Goal: Task Accomplishment & Management: Manage account settings

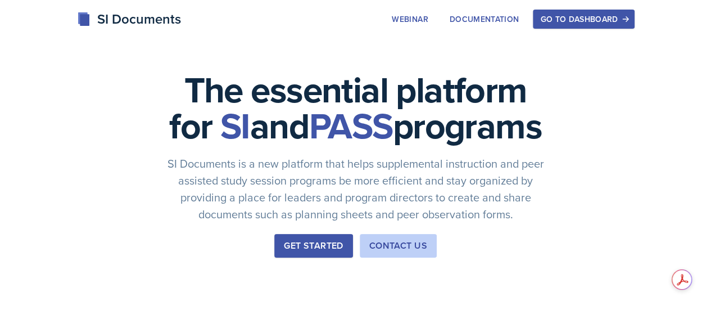
click at [627, 22] on div "Go to Dashboard" at bounding box center [583, 19] width 87 height 9
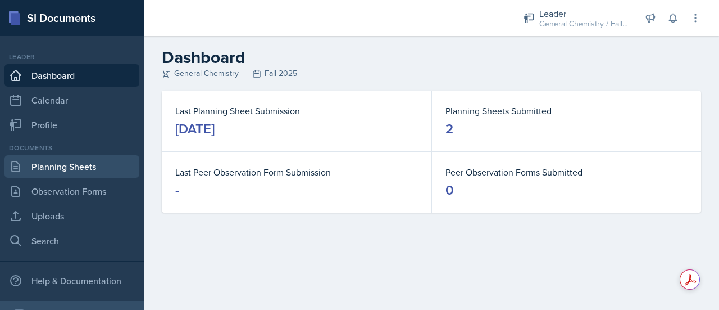
click at [56, 173] on link "Planning Sheets" at bounding box center [71, 166] width 135 height 22
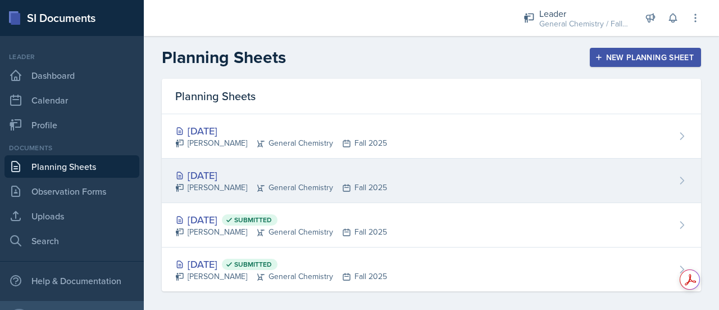
click at [283, 182] on div "[PERSON_NAME] General Chemistry Fall 2025" at bounding box center [281, 188] width 212 height 12
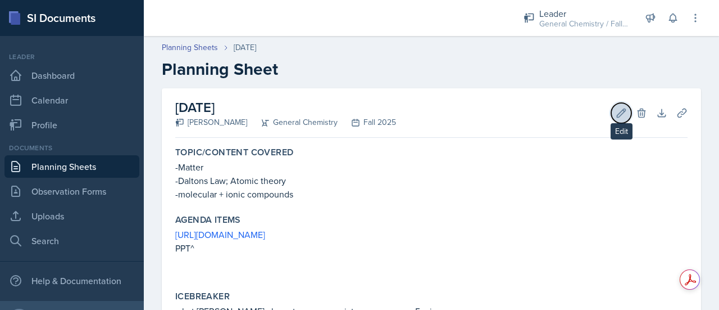
click at [616, 113] on icon at bounding box center [621, 112] width 11 height 11
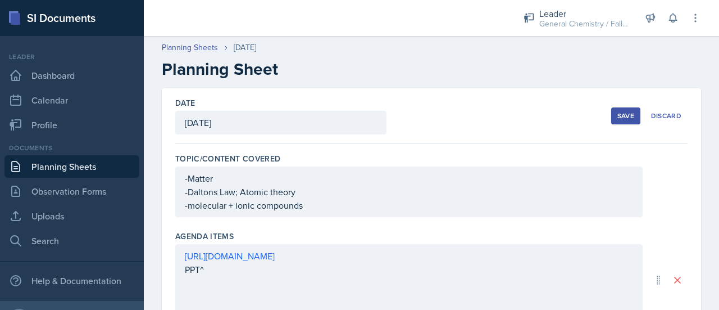
click at [246, 120] on div "[DATE]" at bounding box center [280, 123] width 211 height 24
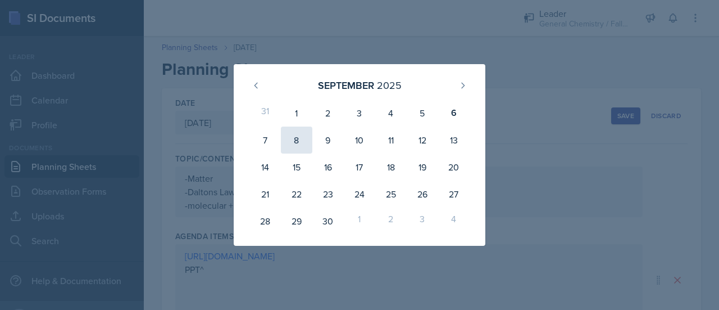
click at [291, 135] on div "8" at bounding box center [296, 139] width 31 height 27
type input "[DATE]"
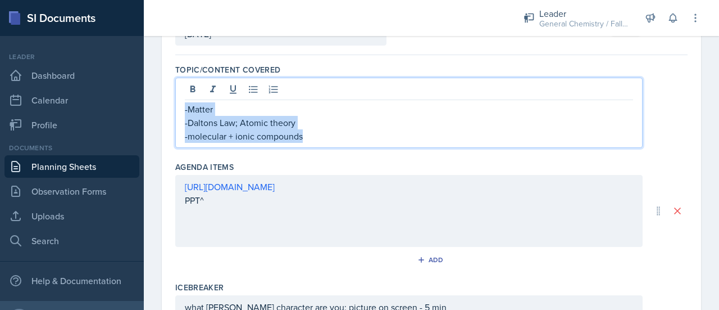
drag, startPoint x: 316, startPoint y: 134, endPoint x: 172, endPoint y: 79, distance: 154.6
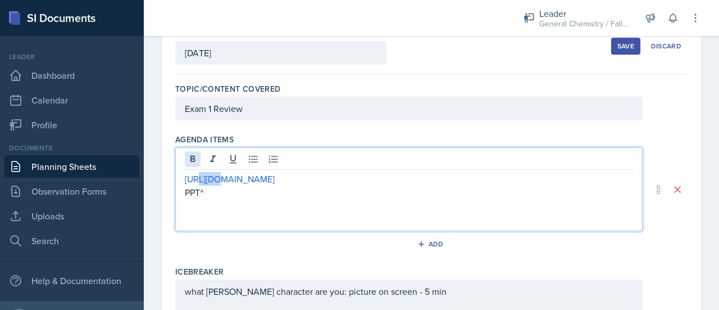
drag, startPoint x: 214, startPoint y: 172, endPoint x: 194, endPoint y: 164, distance: 21.9
click at [194, 164] on div "[URL][DOMAIN_NAME] PPT^" at bounding box center [409, 189] width 468 height 84
click at [254, 183] on link "[URL][DOMAIN_NAME]" at bounding box center [230, 179] width 90 height 12
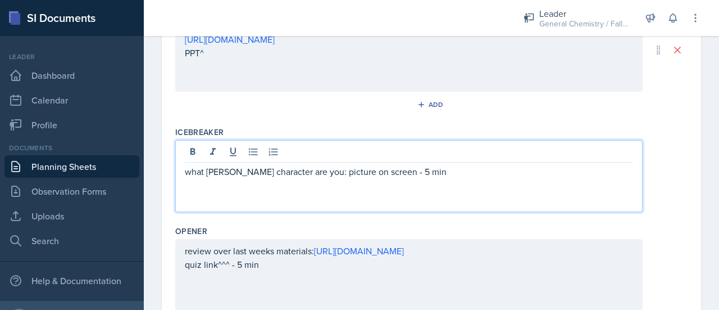
click at [431, 175] on p "what [PERSON_NAME] character are you: picture on screen - 5 min" at bounding box center [409, 171] width 449 height 13
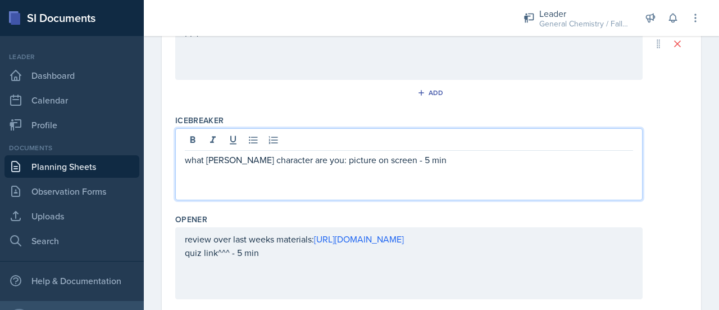
scroll to position [198, 0]
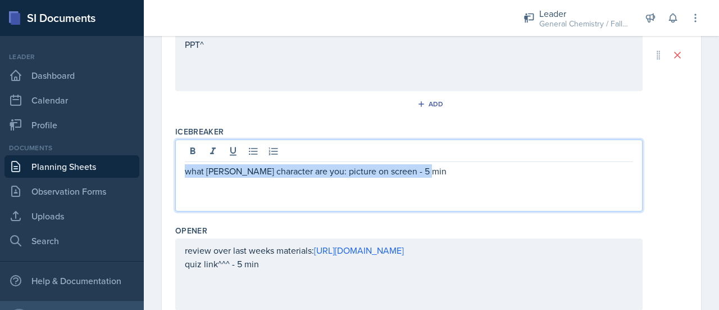
drag, startPoint x: 431, startPoint y: 175, endPoint x: 185, endPoint y: 169, distance: 245.7
click at [185, 169] on p "what [PERSON_NAME] character are you: picture on screen - 5 min" at bounding box center [409, 170] width 449 height 13
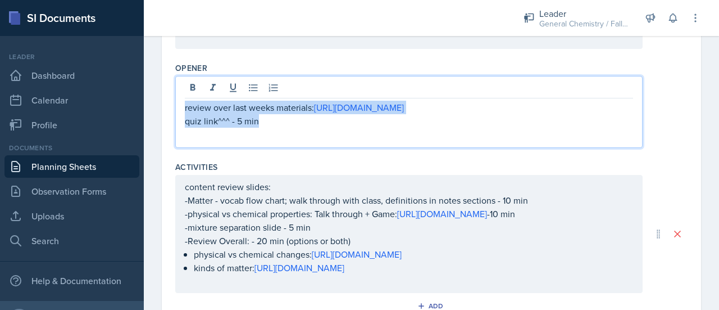
drag, startPoint x: 269, startPoint y: 137, endPoint x: 163, endPoint y: 105, distance: 110.6
click at [163, 105] on div "Date [DATE] [DATE] 31 1 2 3 4 5 6 7 8 9 10 11 12 13 14 15 16 17 18 19 20 21 22 …" at bounding box center [432, 90] width 540 height 725
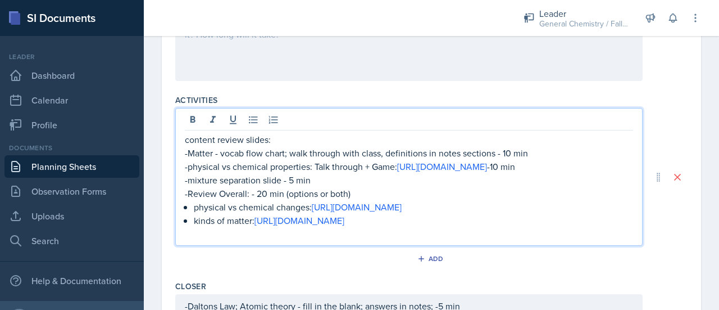
drag, startPoint x: 269, startPoint y: 261, endPoint x: 167, endPoint y: 106, distance: 185.5
click at [167, 106] on div "Date [DATE] [DATE] 31 1 2 3 4 5 6 7 8 9 10 11 12 13 14 15 16 17 18 19 20 21 22 …" at bounding box center [432, 33] width 540 height 744
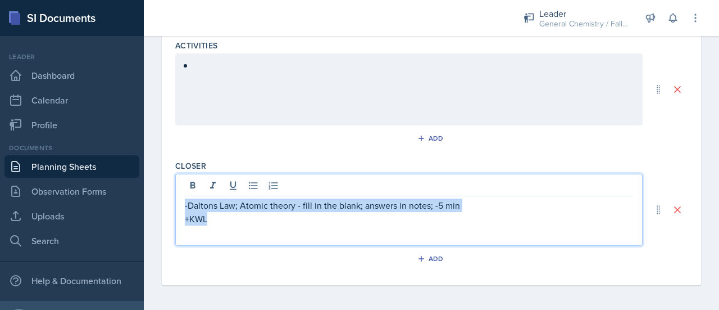
drag, startPoint x: 238, startPoint y: 210, endPoint x: 148, endPoint y: 170, distance: 98.4
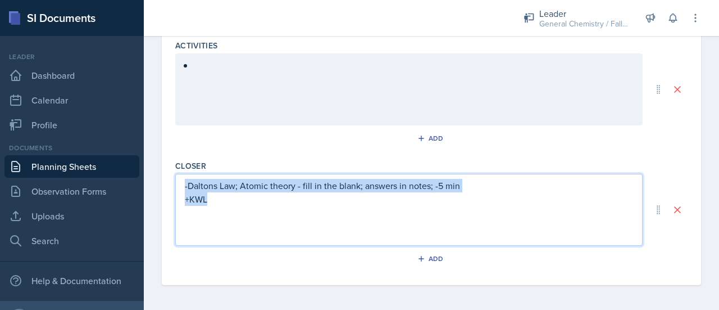
scroll to position [462, 0]
